Goal: Task Accomplishment & Management: Manage account settings

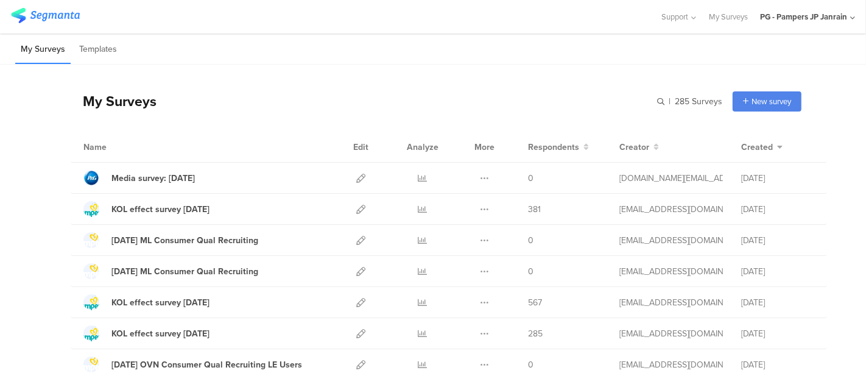
click at [821, 27] on div "PG - Pampers JP Janrain" at bounding box center [807, 16] width 95 height 33
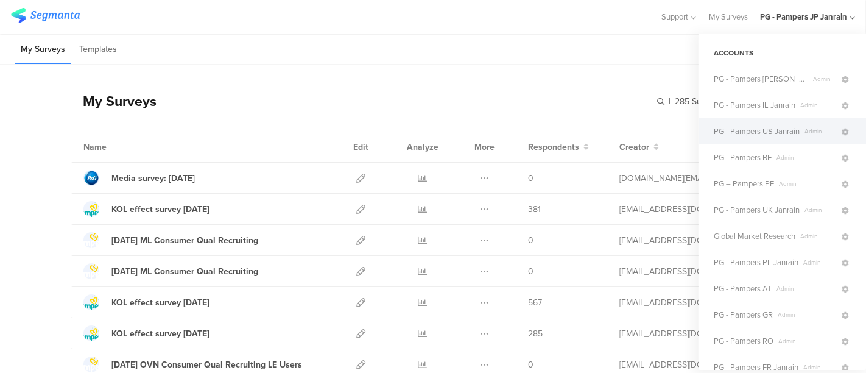
scroll to position [196, 0]
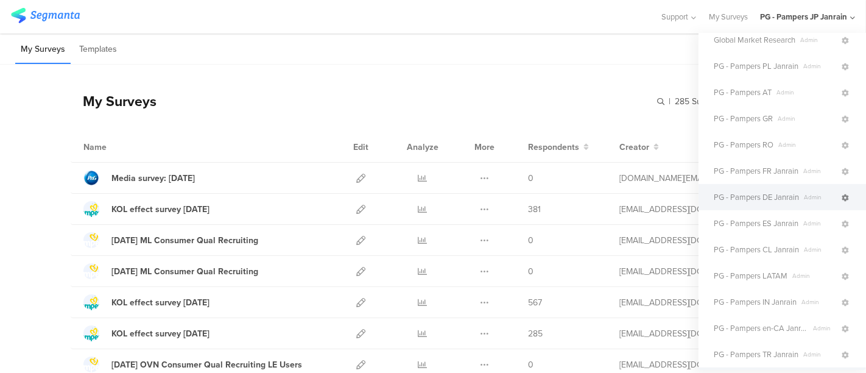
click at [841, 198] on icon at bounding box center [844, 197] width 7 height 7
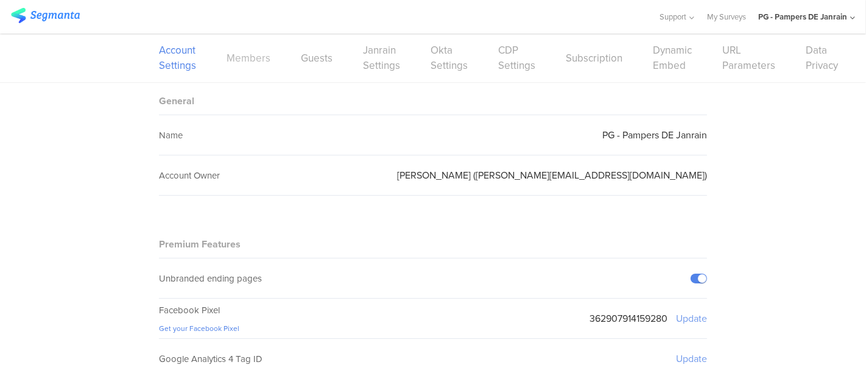
click at [248, 56] on link "Members" at bounding box center [248, 58] width 44 height 15
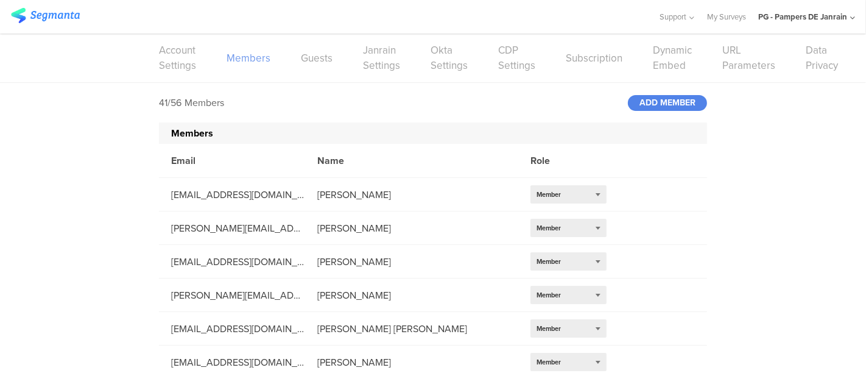
scroll to position [1177, 0]
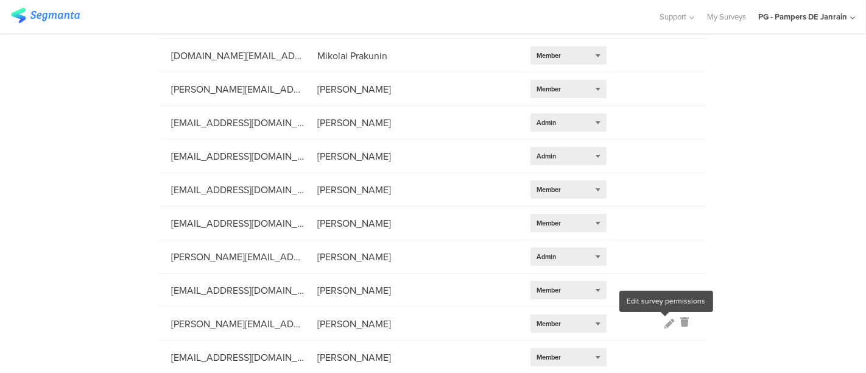
click at [664, 321] on icon at bounding box center [669, 323] width 10 height 10
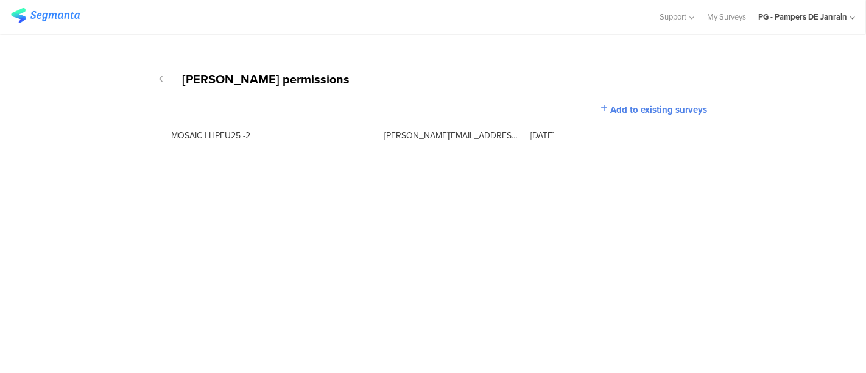
click at [161, 80] on icon at bounding box center [164, 79] width 11 height 12
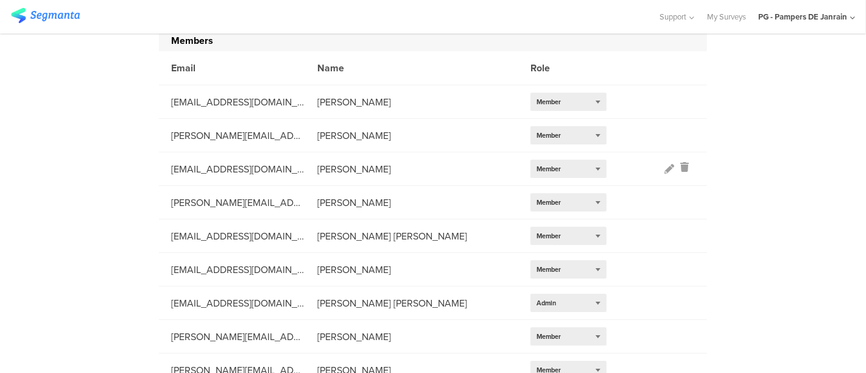
scroll to position [93, 0]
click at [665, 199] on li "[PERSON_NAME][EMAIL_ADDRESS][DOMAIN_NAME] [PERSON_NAME] Select role... Member" at bounding box center [433, 201] width 548 height 33
click at [664, 203] on icon at bounding box center [669, 202] width 10 height 10
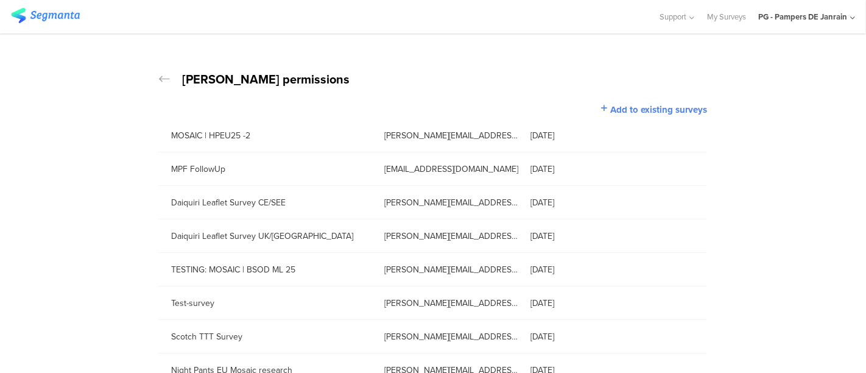
click at [159, 74] on icon at bounding box center [164, 79] width 11 height 12
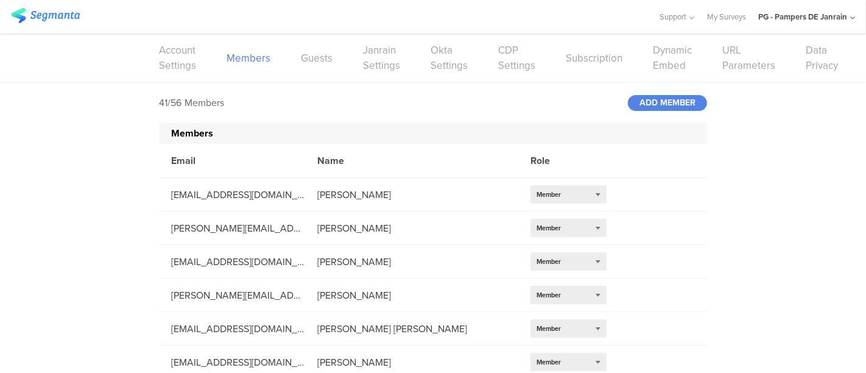
scroll to position [1177, 0]
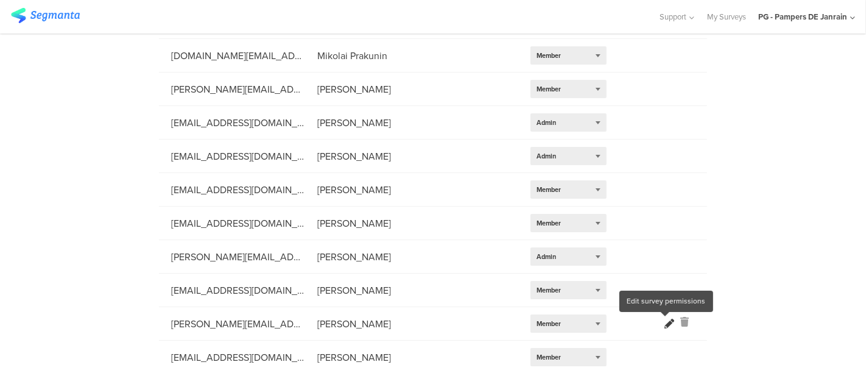
click at [664, 323] on icon at bounding box center [669, 323] width 10 height 10
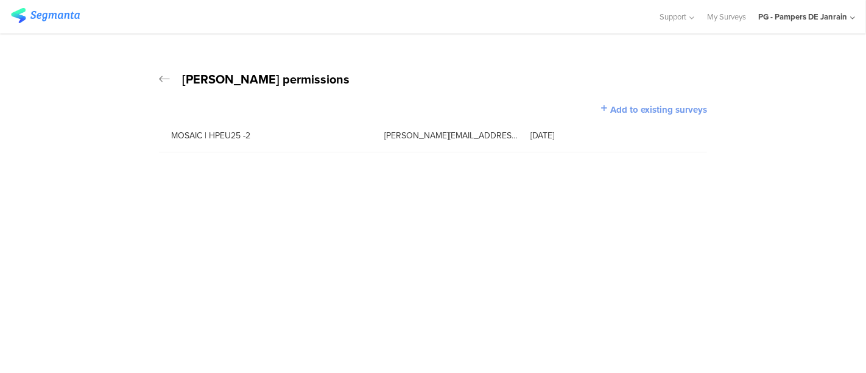
click at [614, 106] on span "Add to existing surveys" at bounding box center [658, 109] width 97 height 13
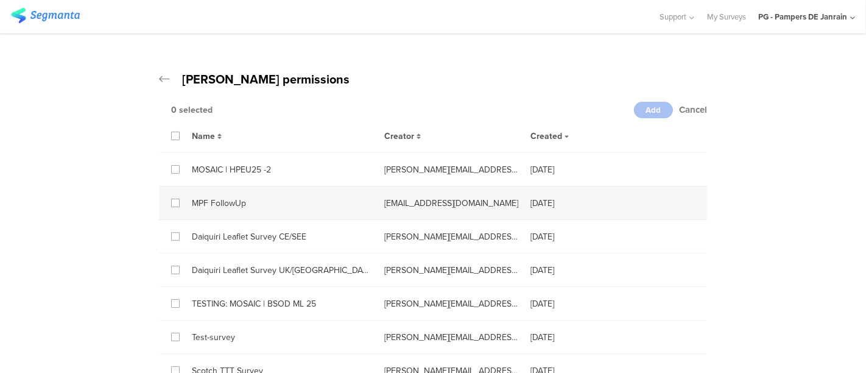
scroll to position [200, 0]
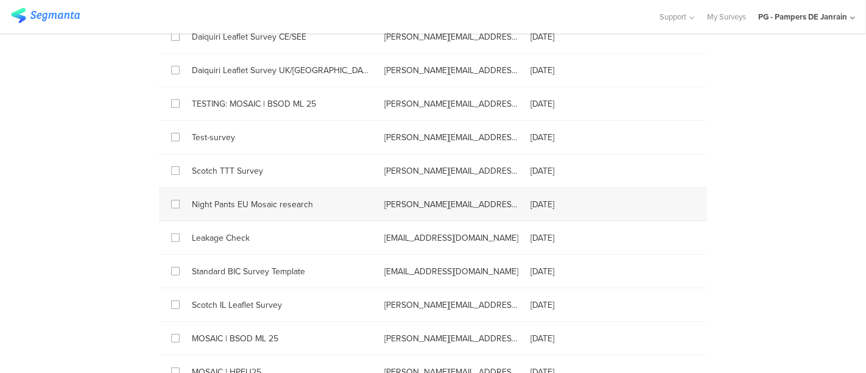
click at [216, 198] on div "Night Pants EU Mosaic research" at bounding box center [276, 204] width 192 height 13
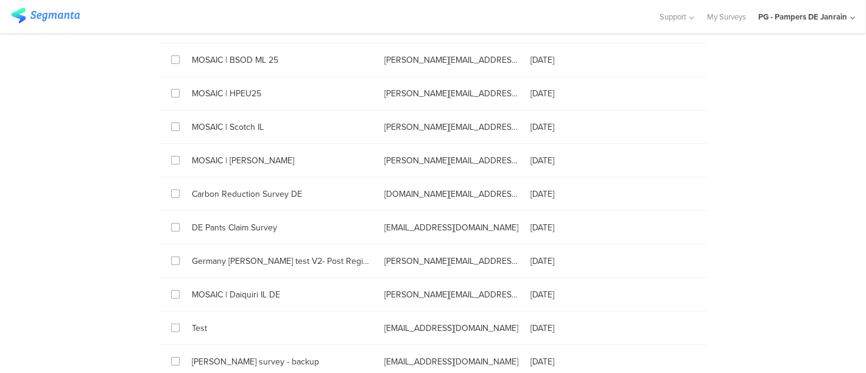
scroll to position [0, 0]
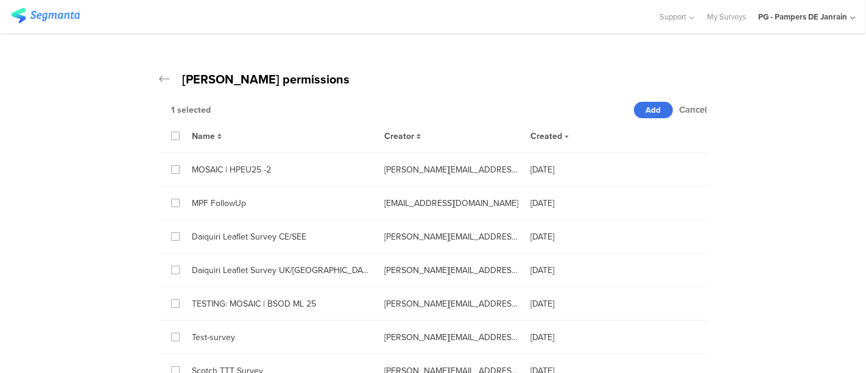
click at [646, 107] on span "Add" at bounding box center [653, 110] width 15 height 12
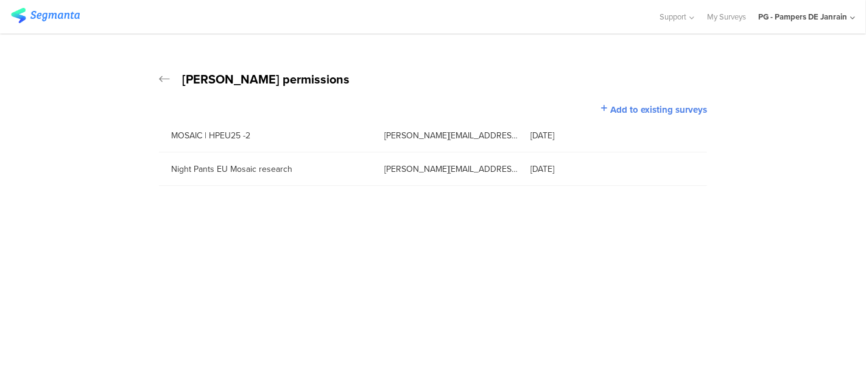
click at [410, 135] on div "[PERSON_NAME][EMAIL_ADDRESS][DOMAIN_NAME]" at bounding box center [445, 135] width 146 height 13
click at [633, 108] on span "Add to existing surveys" at bounding box center [658, 109] width 97 height 13
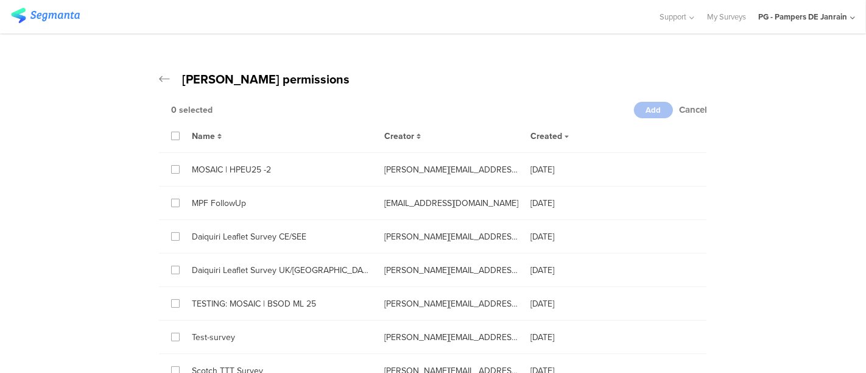
click at [415, 132] on div "Creator" at bounding box center [445, 135] width 146 height 14
click at [416, 133] on icon at bounding box center [418, 136] width 4 height 7
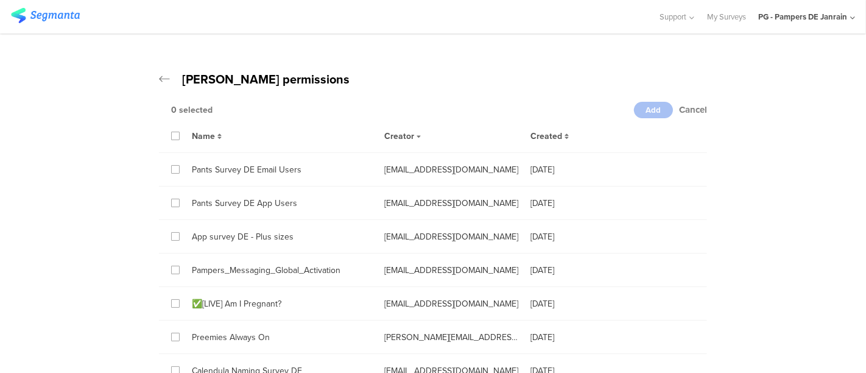
click at [416, 133] on icon at bounding box center [418, 136] width 4 height 7
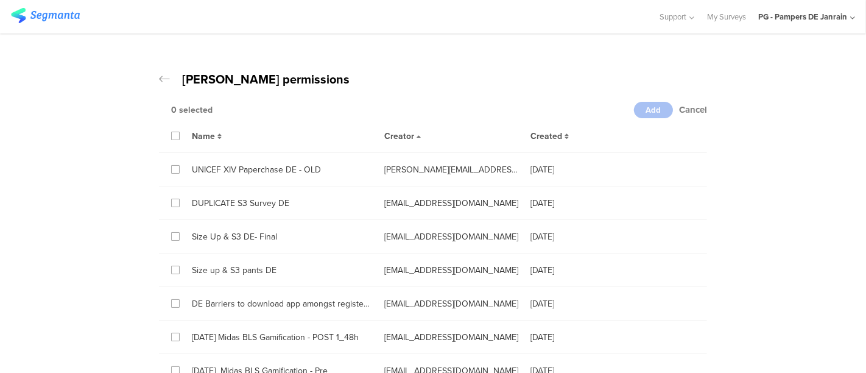
click at [159, 78] on icon at bounding box center [164, 79] width 11 height 12
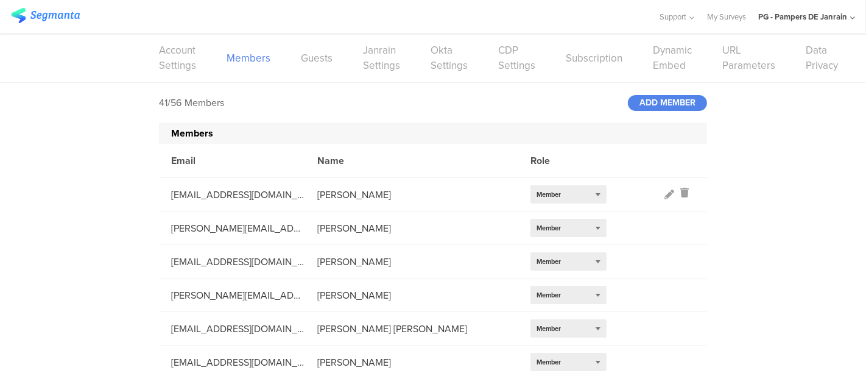
scroll to position [1177, 0]
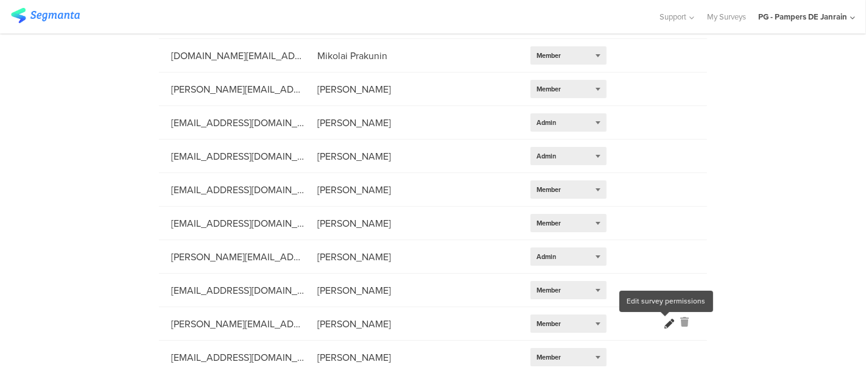
click at [665, 326] on icon at bounding box center [669, 323] width 10 height 10
